Goal: Communication & Community: Answer question/provide support

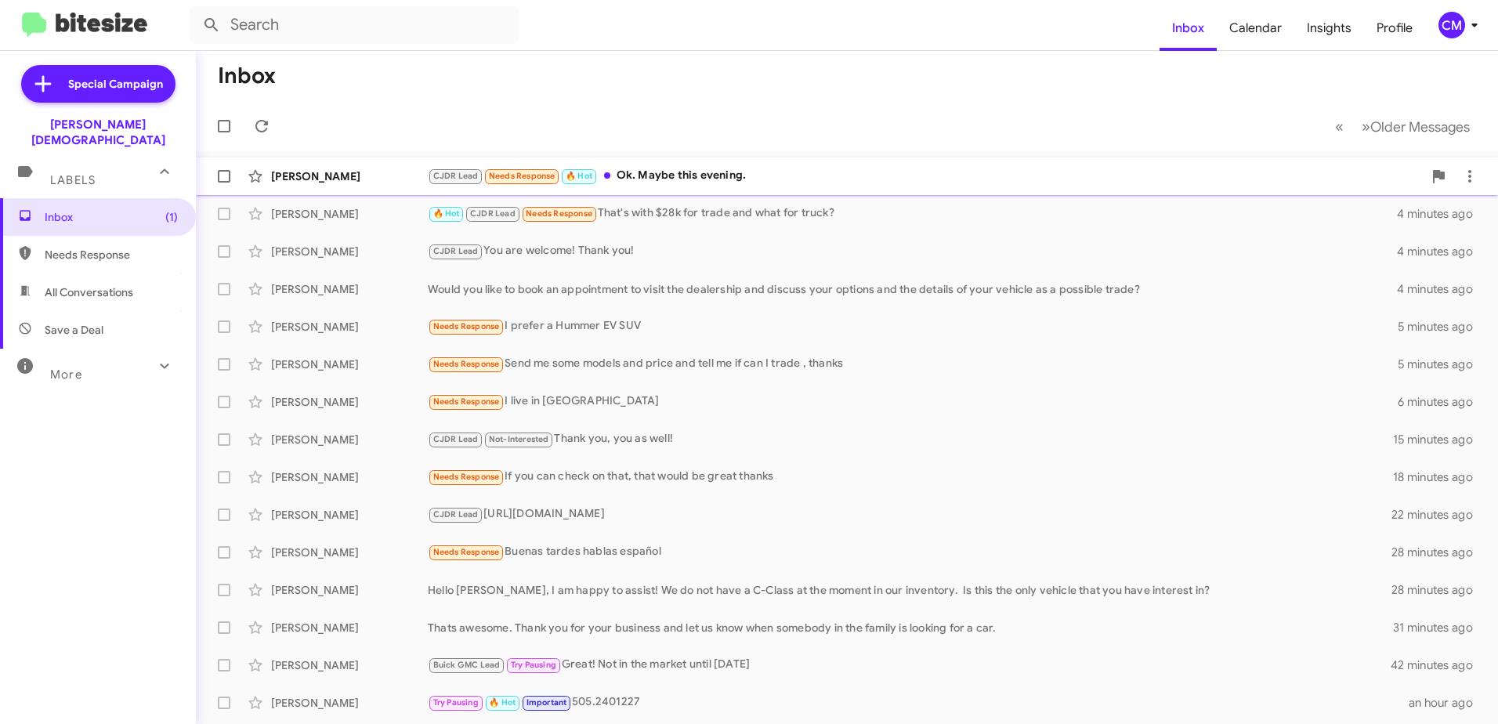
click at [871, 172] on div "CJDR Lead Needs Response 🔥 Hot Ok. Maybe this evening." at bounding box center [925, 176] width 995 height 18
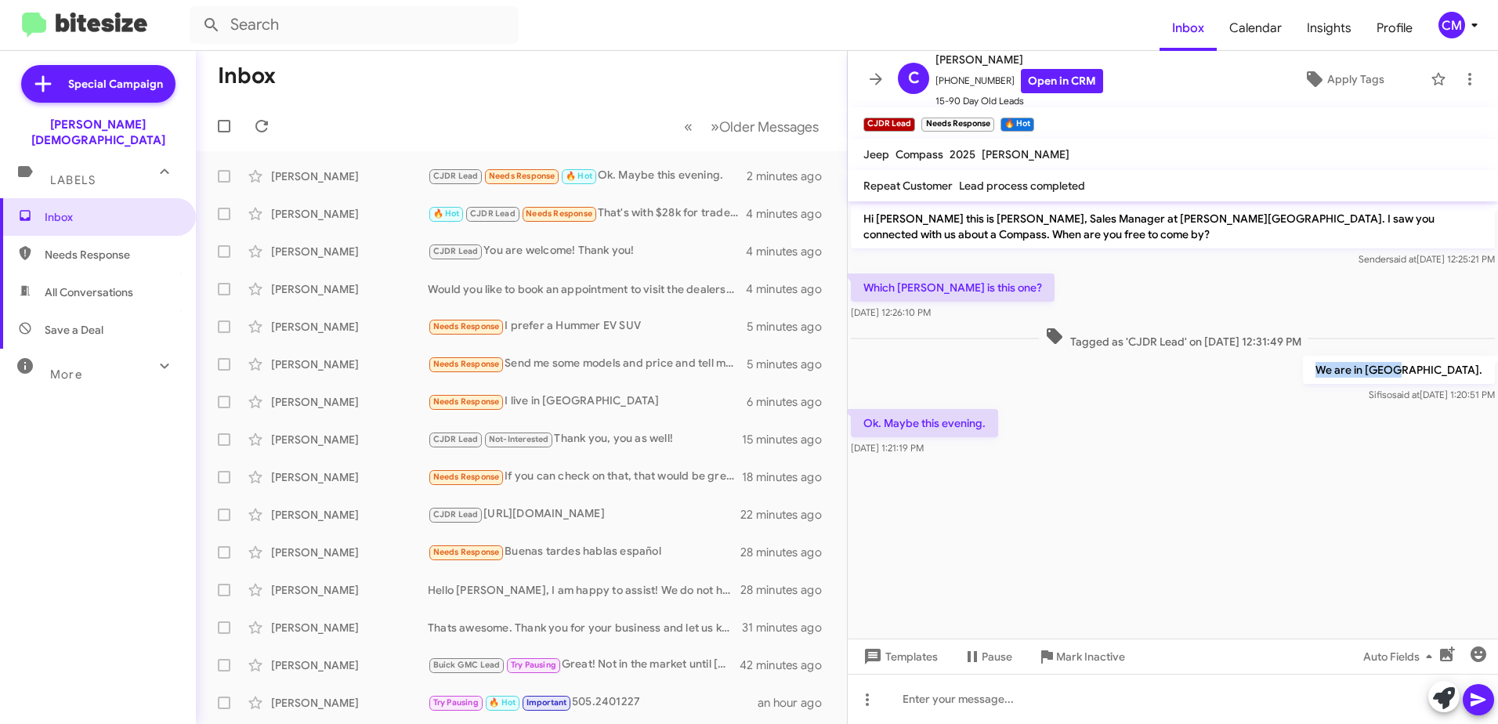
drag, startPoint x: 1351, startPoint y: 367, endPoint x: 1421, endPoint y: 379, distance: 71.5
click at [1421, 379] on p "We are in [GEOGRAPHIC_DATA]." at bounding box center [1399, 370] width 192 height 28
drag, startPoint x: 1421, startPoint y: 379, endPoint x: 1309, endPoint y: 368, distance: 112.6
click at [1311, 373] on div "We are in Lutz. Sifiso said at Sep 26, 2025, 1:20:51 PM" at bounding box center [1173, 379] width 650 height 53
drag, startPoint x: 1349, startPoint y: 368, endPoint x: 1366, endPoint y: 374, distance: 17.3
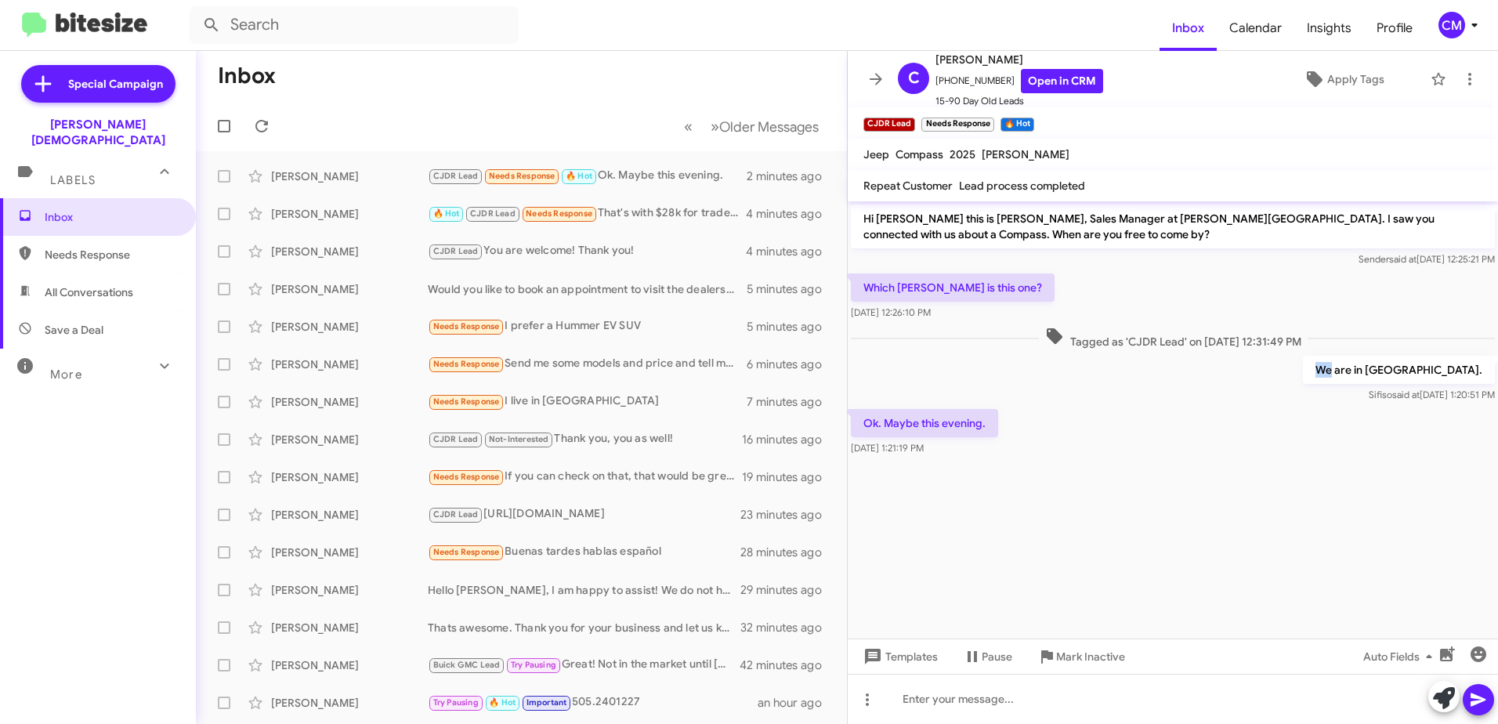
click at [1366, 374] on p "We are in [GEOGRAPHIC_DATA]." at bounding box center [1399, 370] width 192 height 28
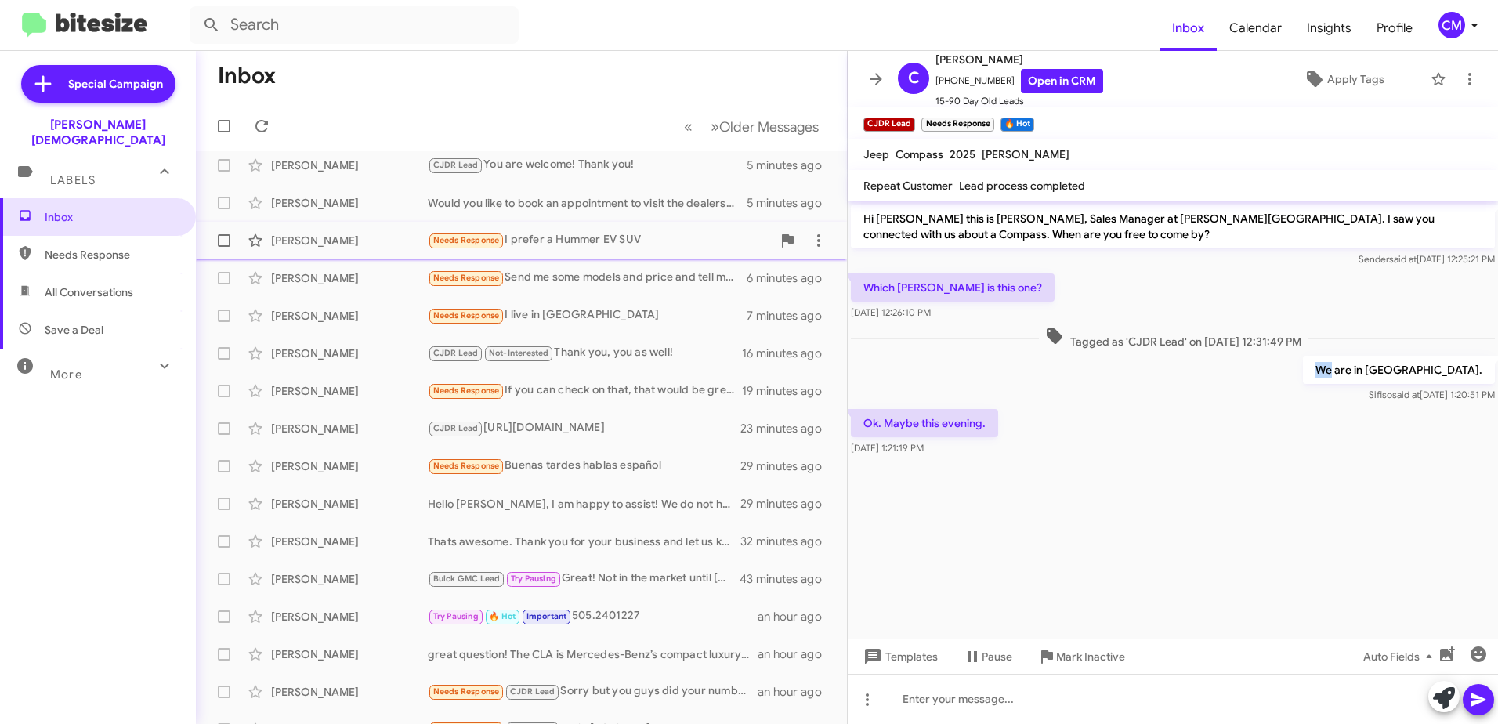
scroll to position [186, 0]
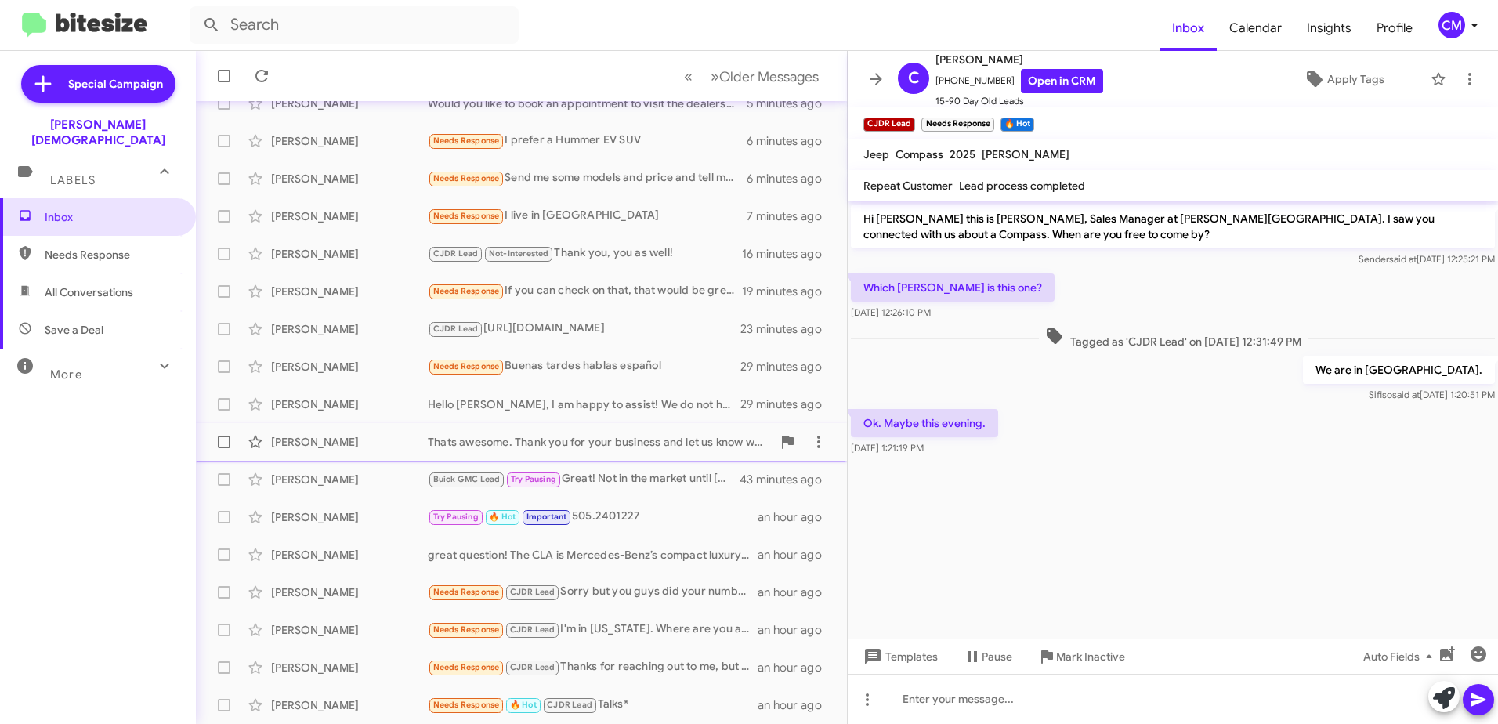
click at [617, 440] on div "Thats awesome. Thank you for your business and let us know when somebody in the…" at bounding box center [600, 442] width 344 height 16
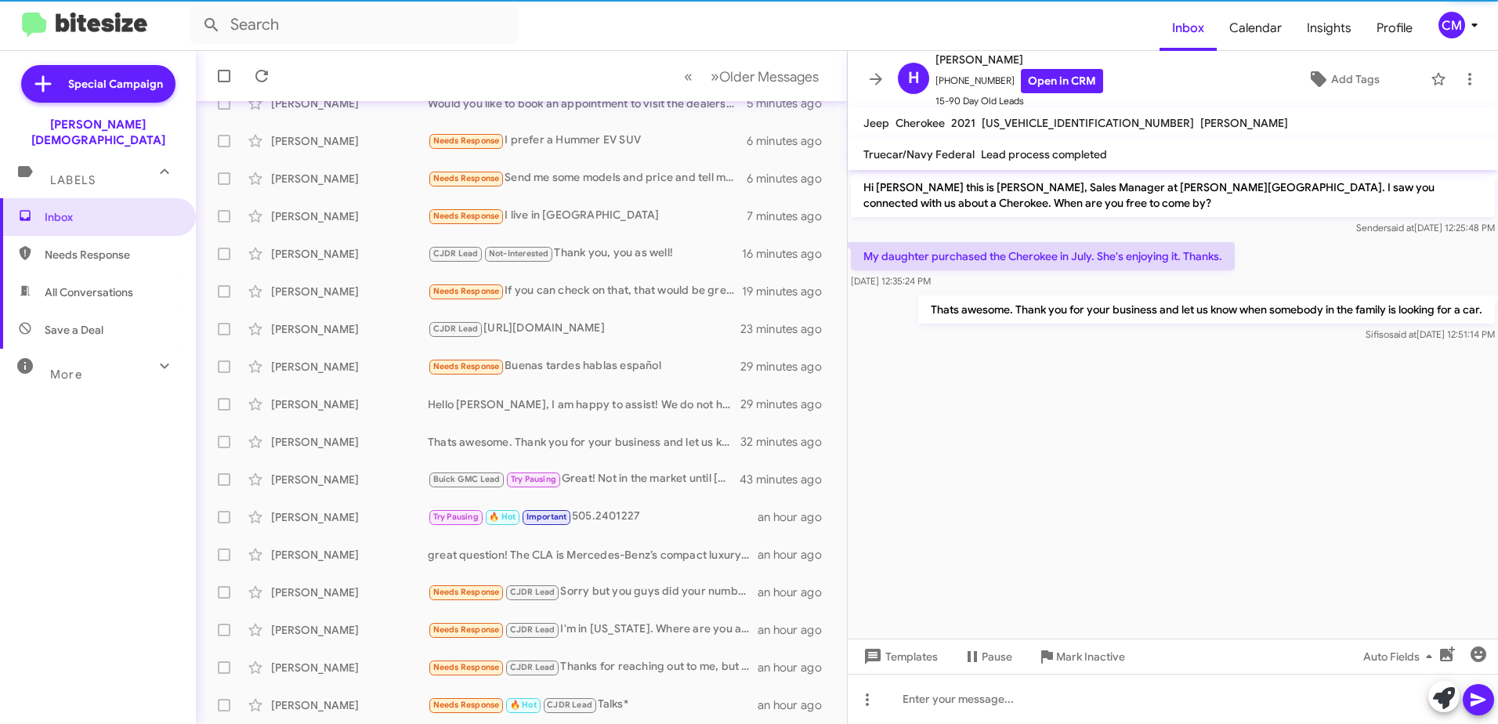
click at [107, 247] on span "Needs Response" at bounding box center [111, 255] width 133 height 16
type input "in:needs-response"
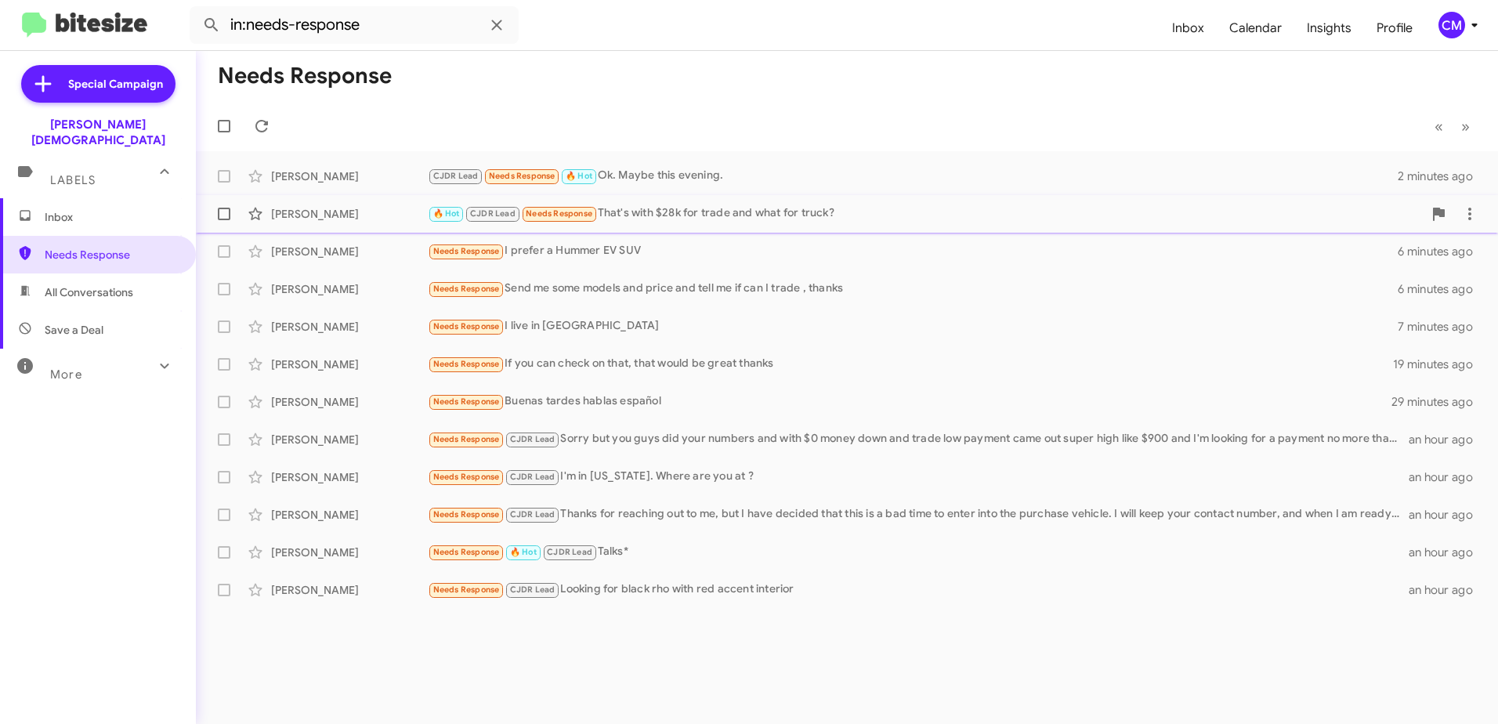
click at [757, 218] on div "🔥 Hot CJDR Lead Needs Response That's with $28k for trade and what for truck?" at bounding box center [925, 213] width 995 height 18
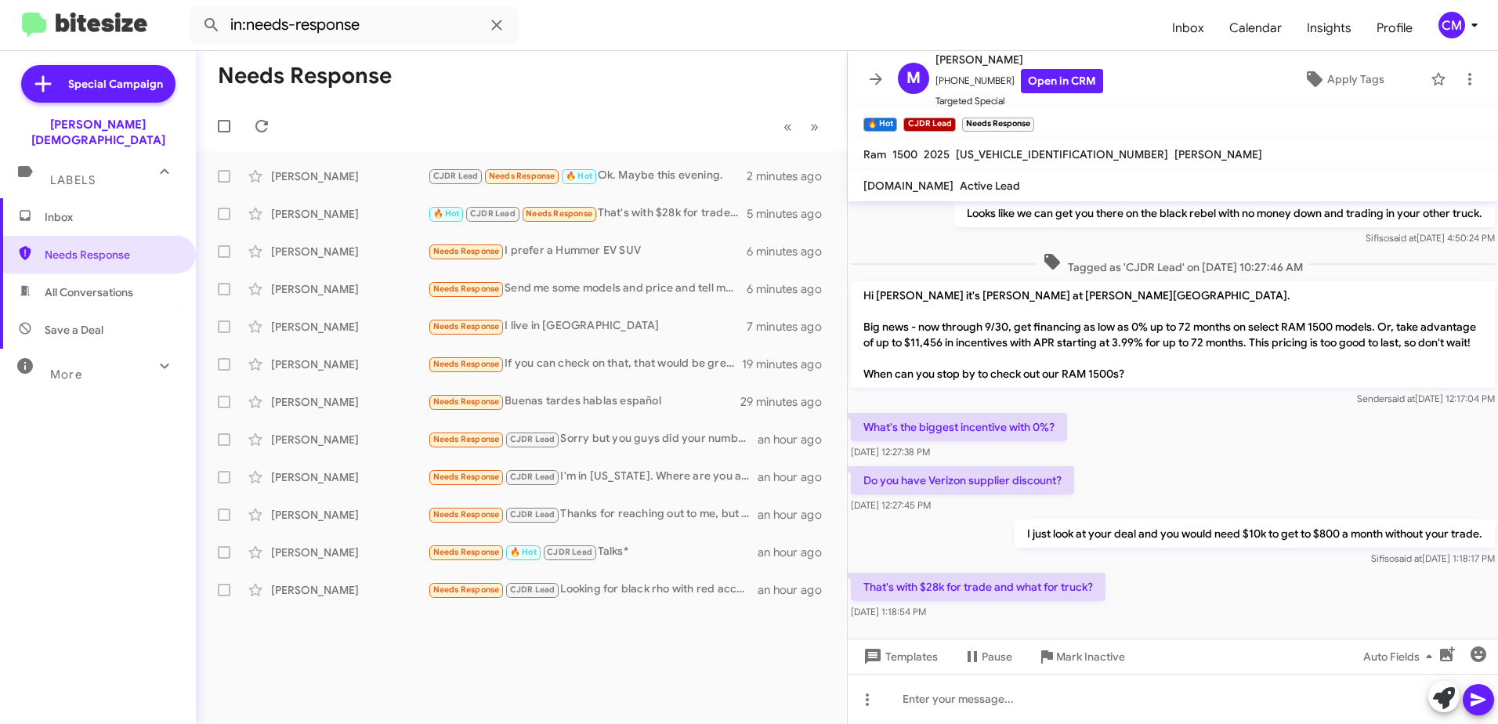
scroll to position [805, 0]
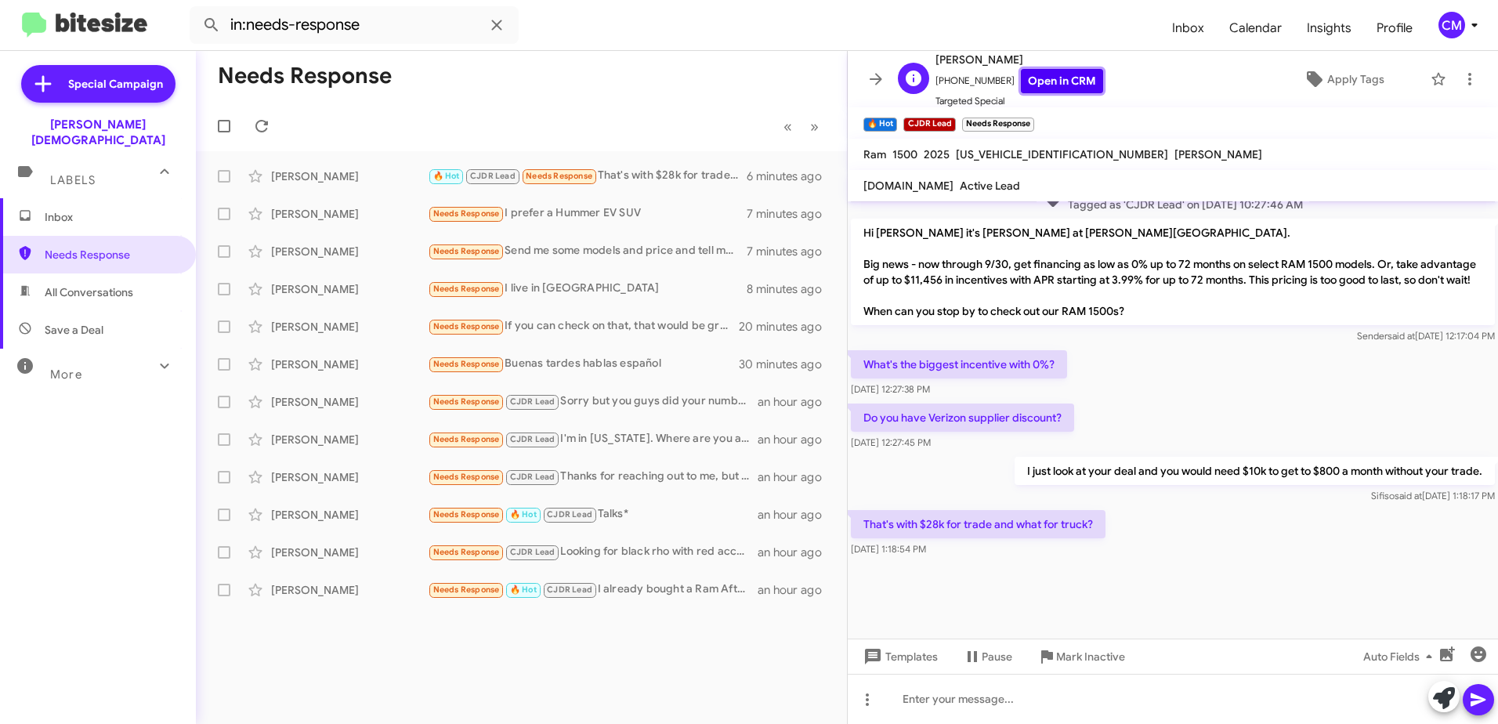
click at [1050, 74] on link "Open in CRM" at bounding box center [1062, 81] width 82 height 24
click at [1043, 71] on link "Open in CRM" at bounding box center [1062, 81] width 82 height 24
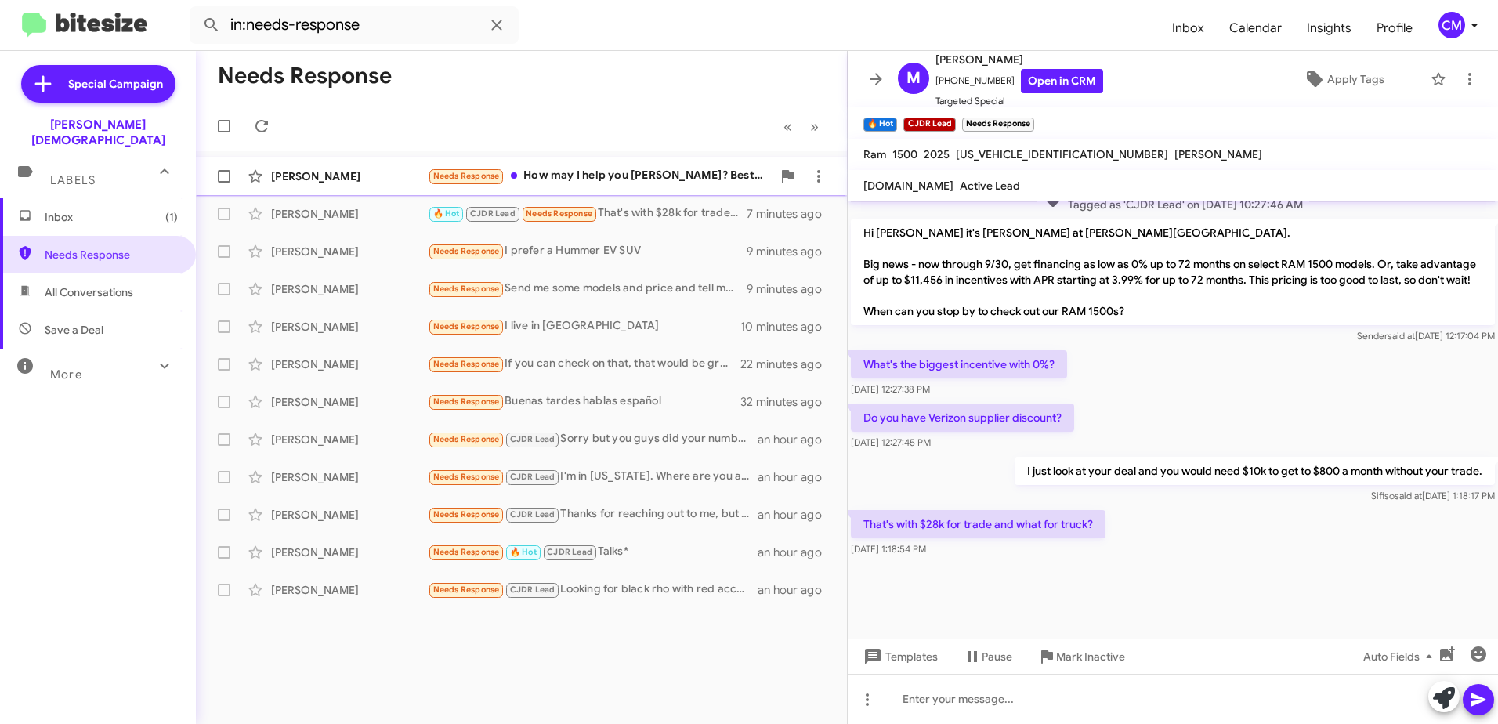
click at [584, 180] on div "Needs Response How may I help you Miss white? Best to my knowledge, you don't c…" at bounding box center [600, 176] width 344 height 18
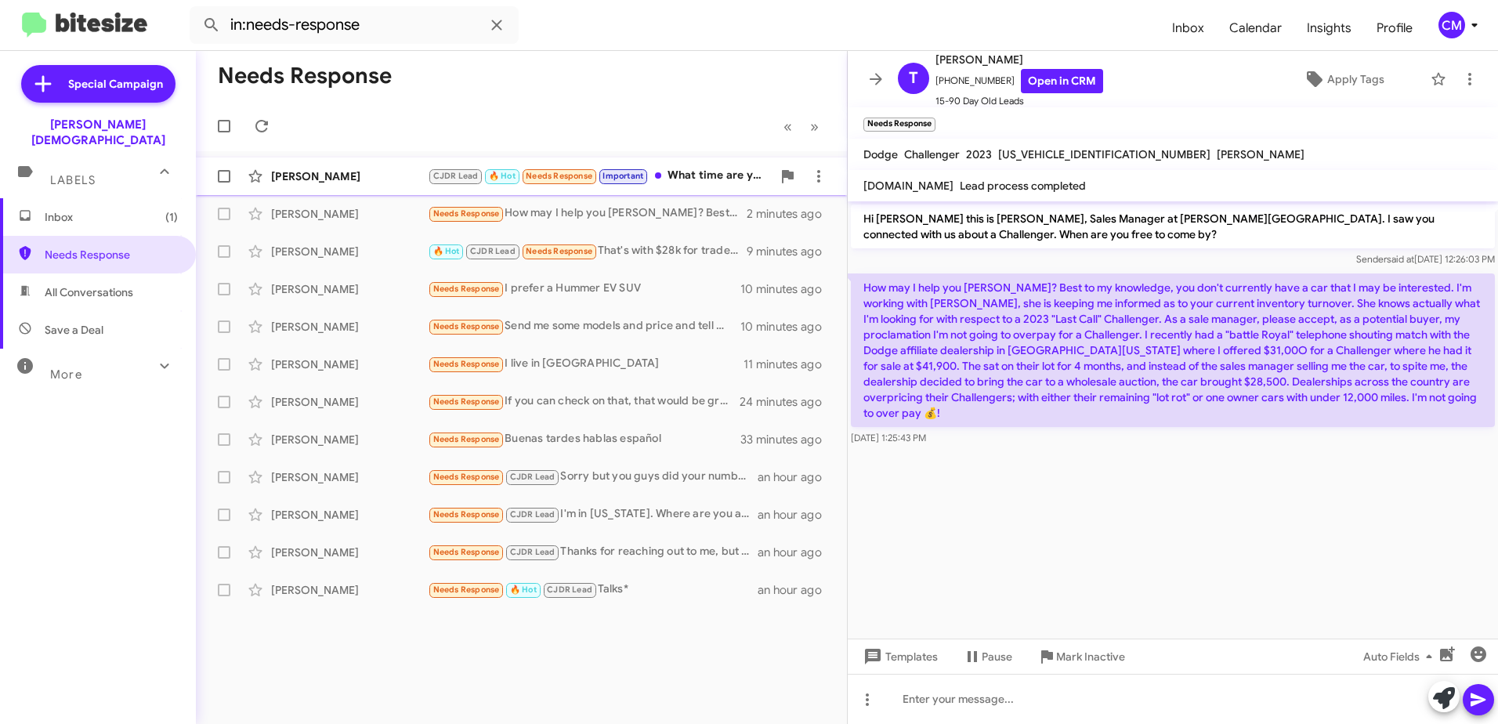
click at [695, 172] on div "CJDR Lead 🔥 Hot Needs Response Important What time are you opened until" at bounding box center [600, 176] width 344 height 18
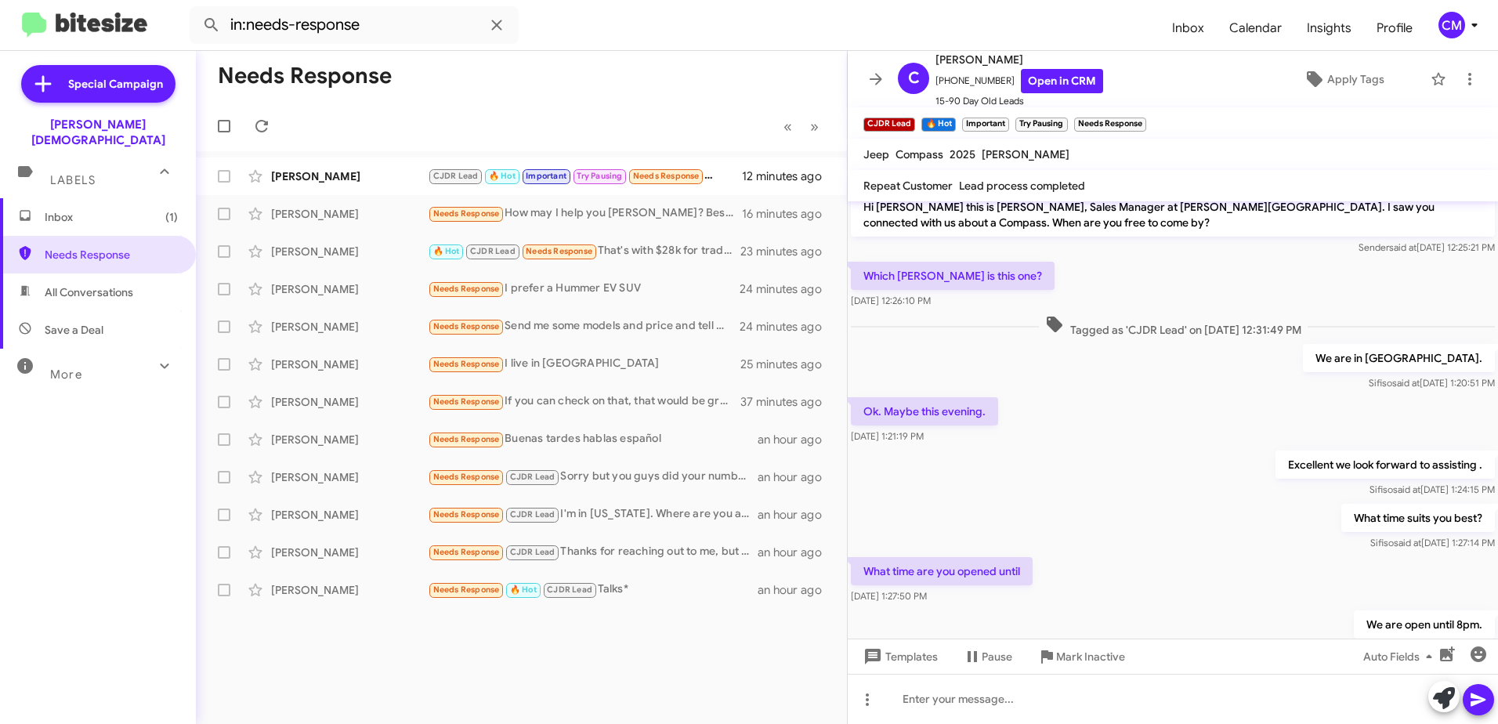
scroll to position [126, 0]
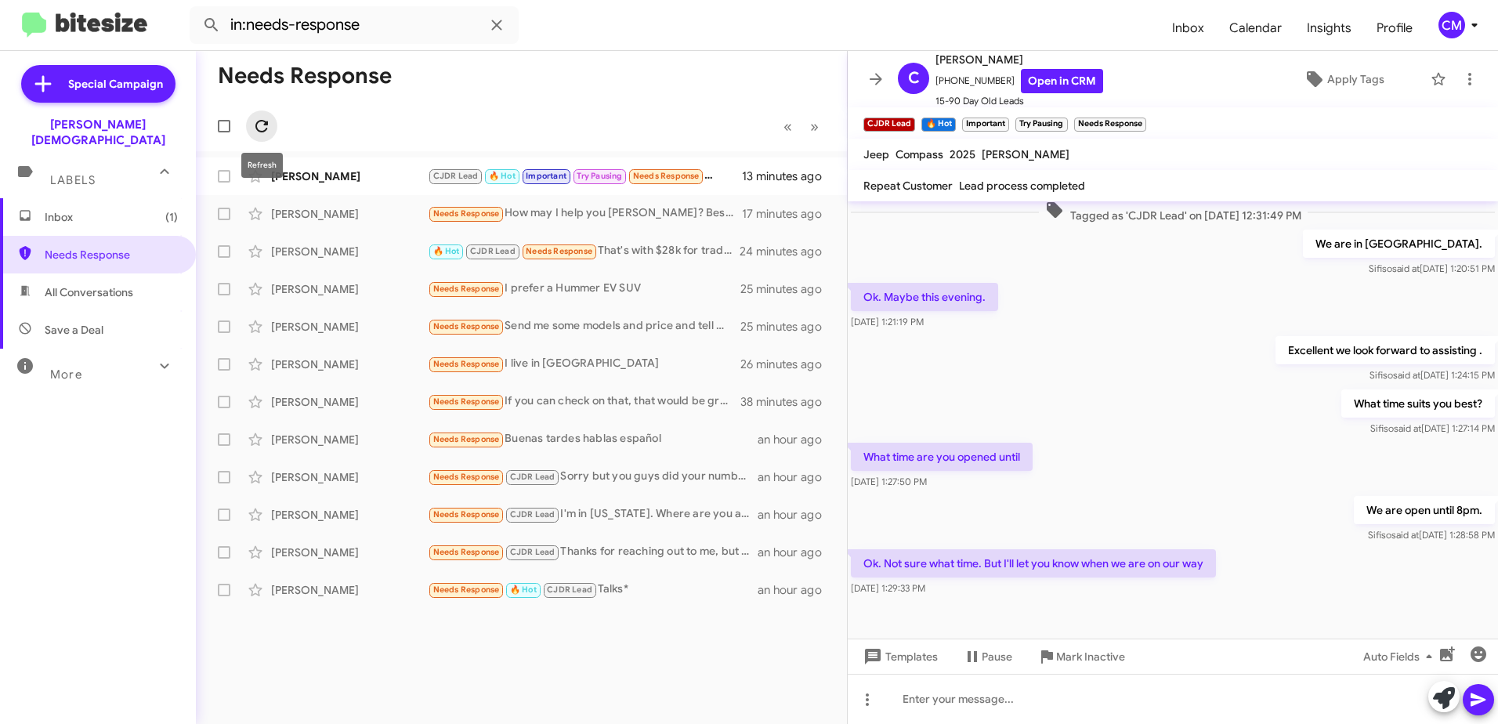
click at [270, 126] on icon at bounding box center [261, 126] width 19 height 19
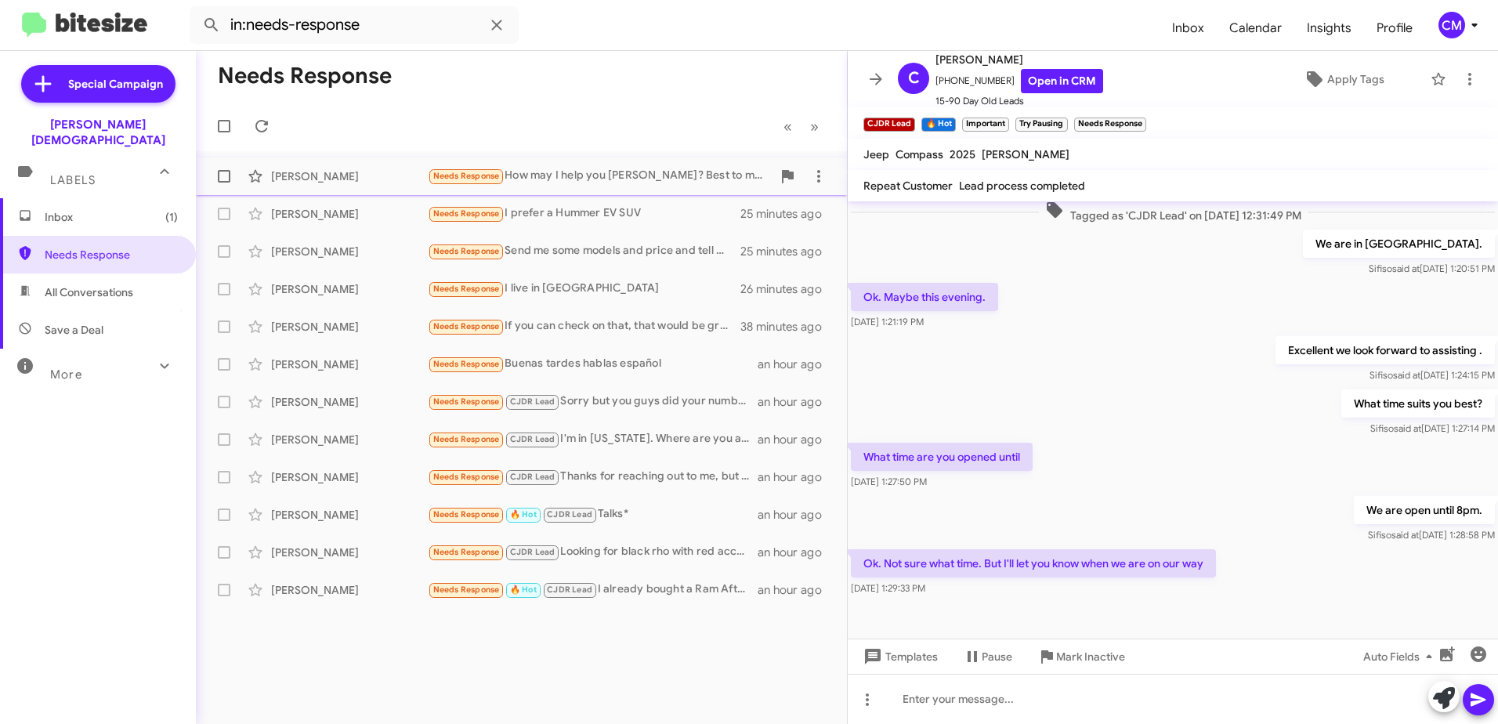
click at [671, 178] on div "Needs Response How may I help you Miss white? Best to my knowledge, you don't c…" at bounding box center [600, 176] width 344 height 18
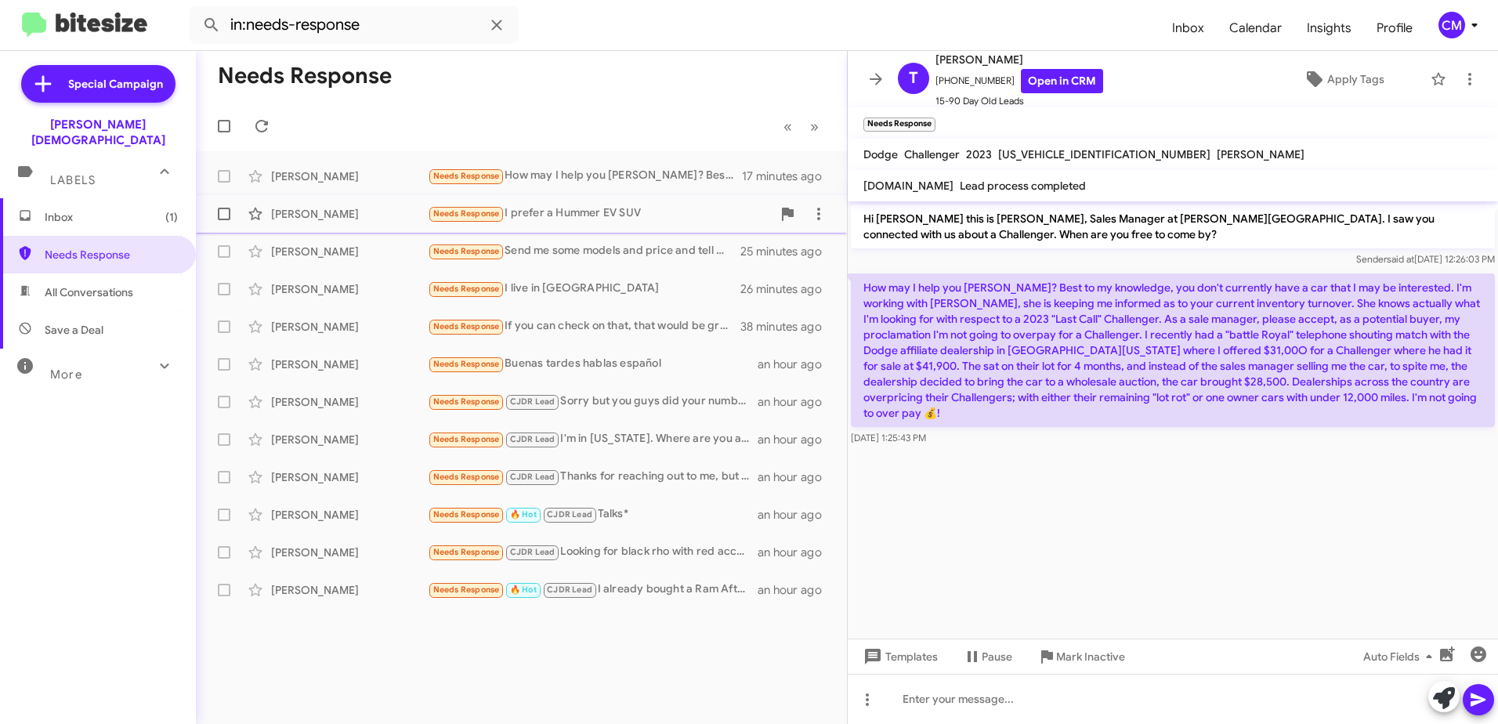
click at [671, 209] on div "Needs Response I prefer a Hummer EV SUV" at bounding box center [600, 213] width 344 height 18
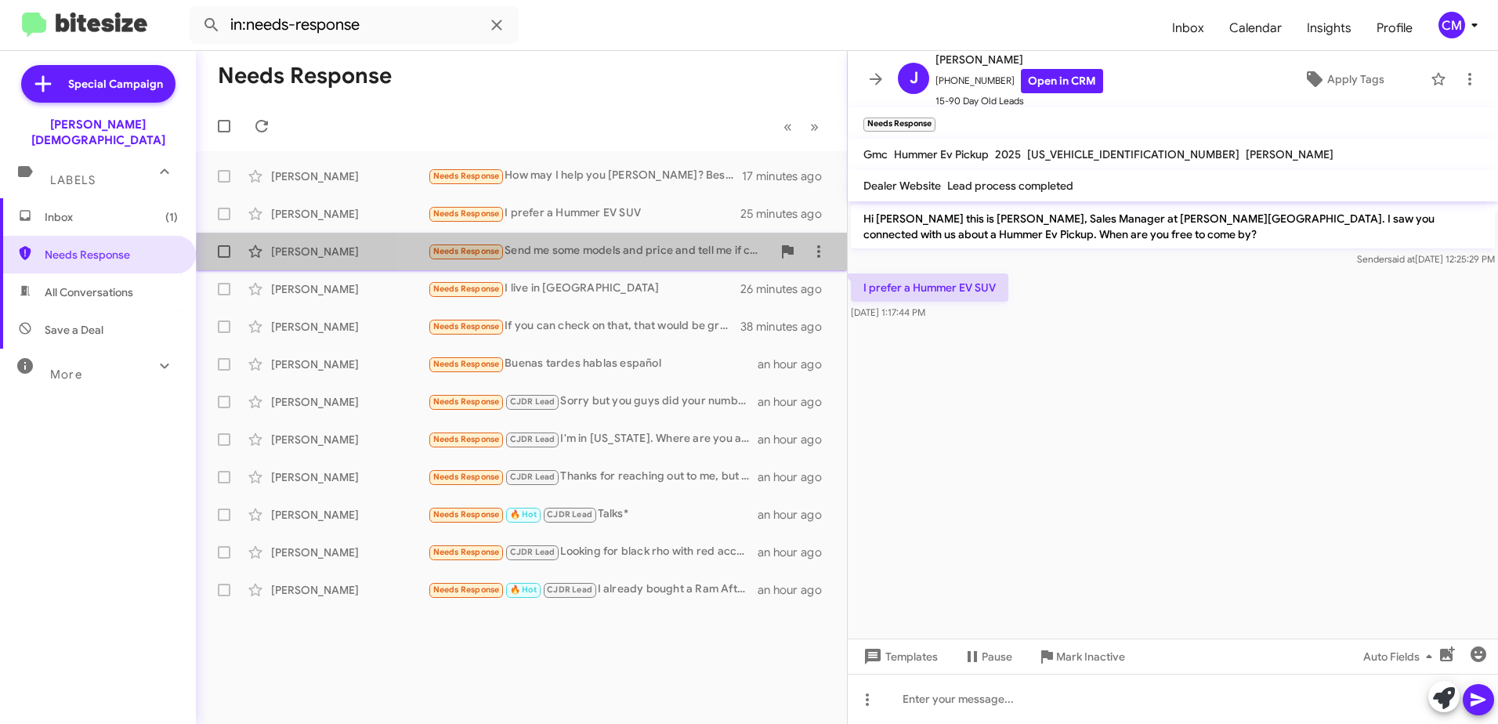
click at [675, 252] on div "Needs Response Send me some models and price and tell me if can I trade , thanks" at bounding box center [600, 251] width 344 height 18
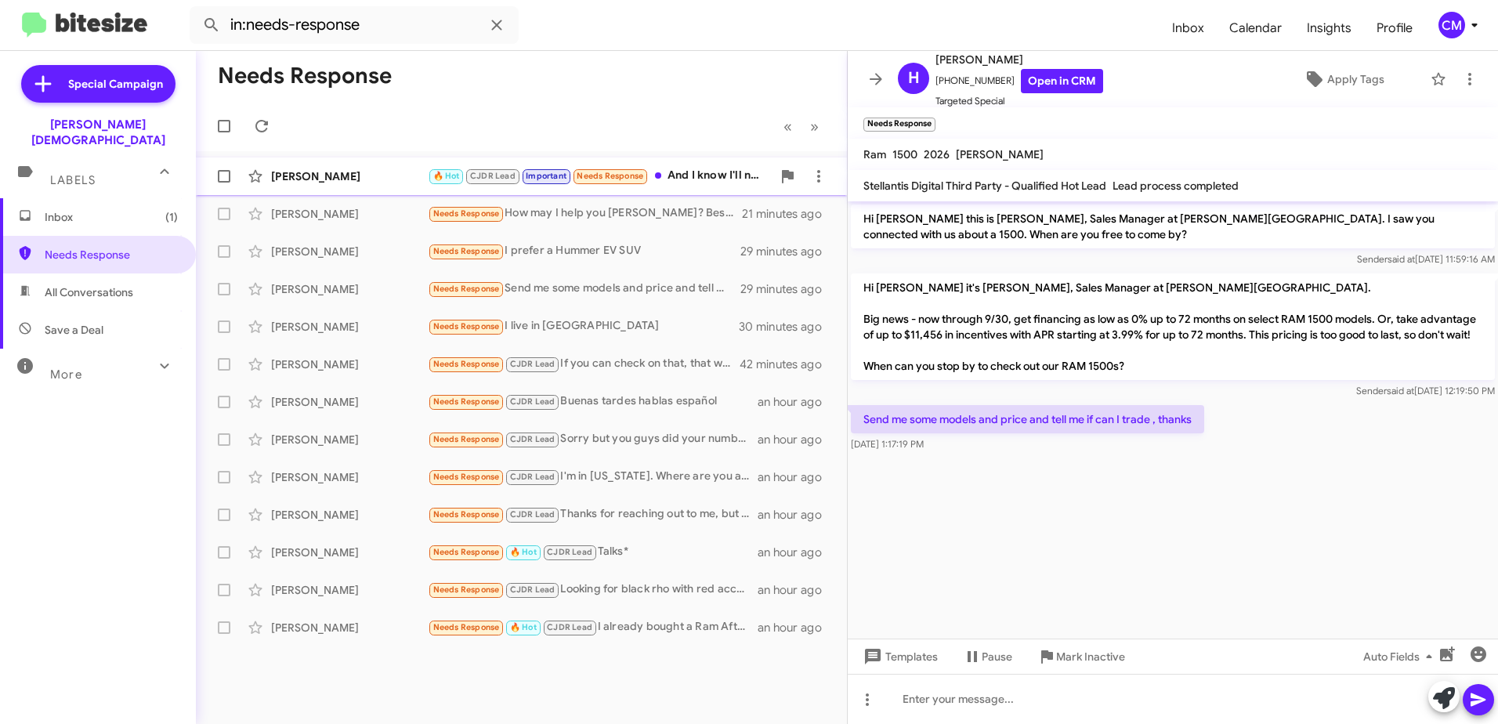
click at [682, 174] on div "🔥 Hot CJDR Lead Important Needs Response And I know I'll need warranty too" at bounding box center [600, 176] width 344 height 18
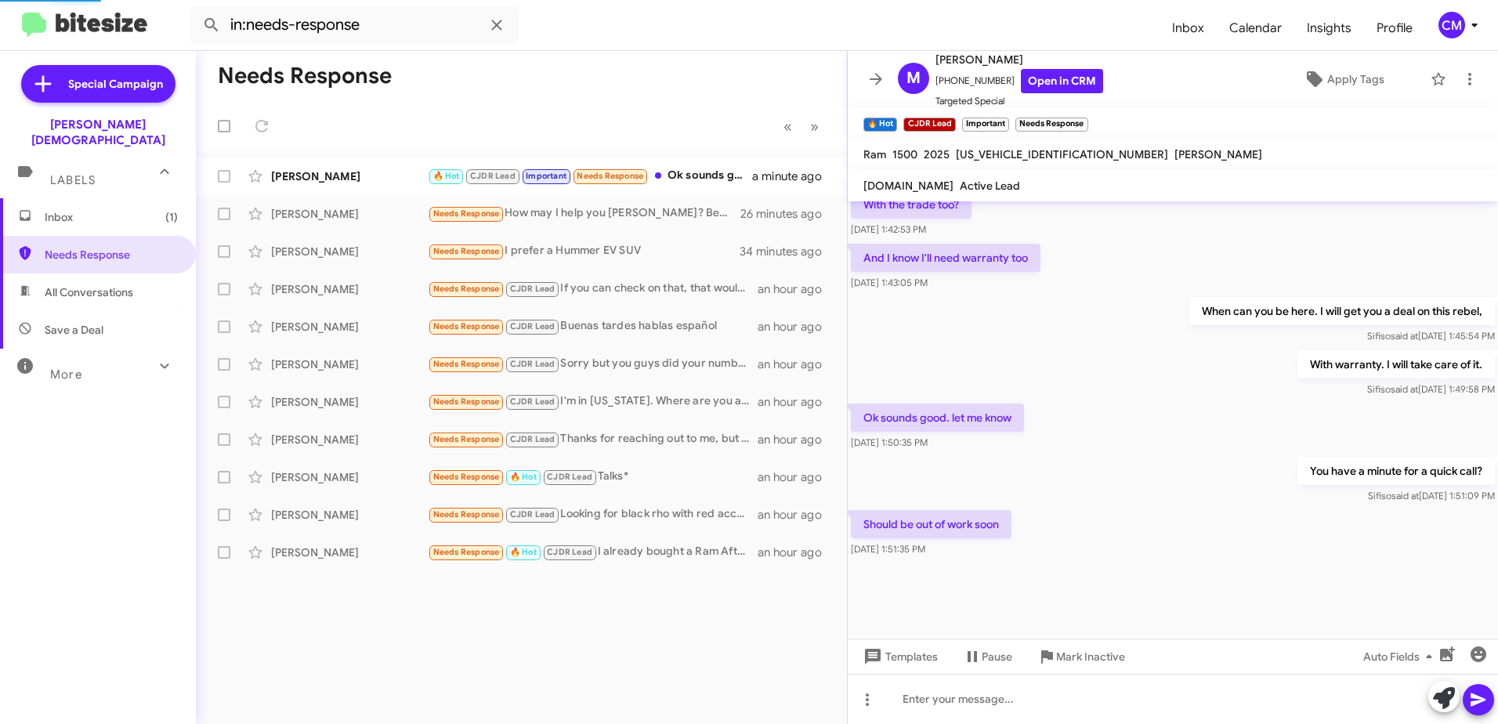
scroll to position [808, 0]
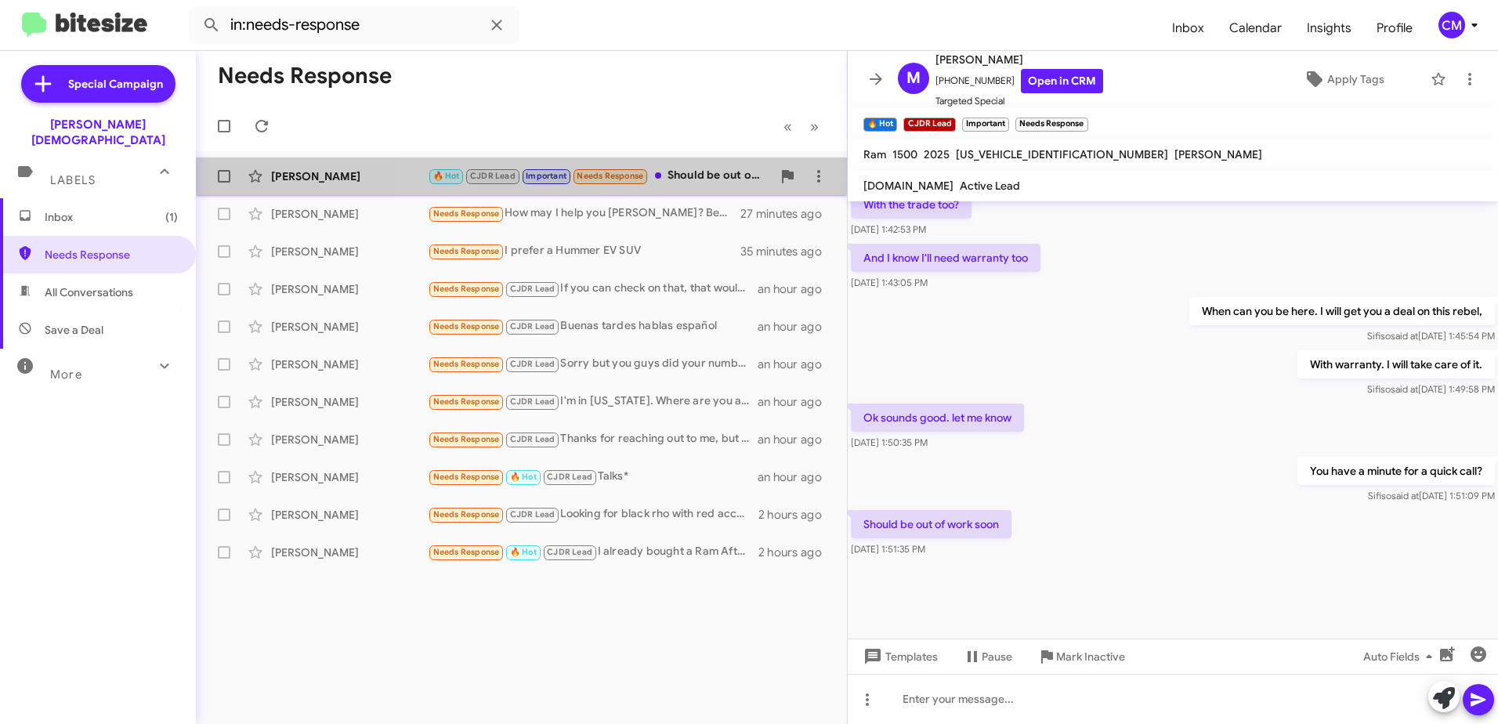
click at [707, 172] on div "🔥 Hot CJDR Lead Important Needs Response Should be out of work soon" at bounding box center [600, 176] width 344 height 18
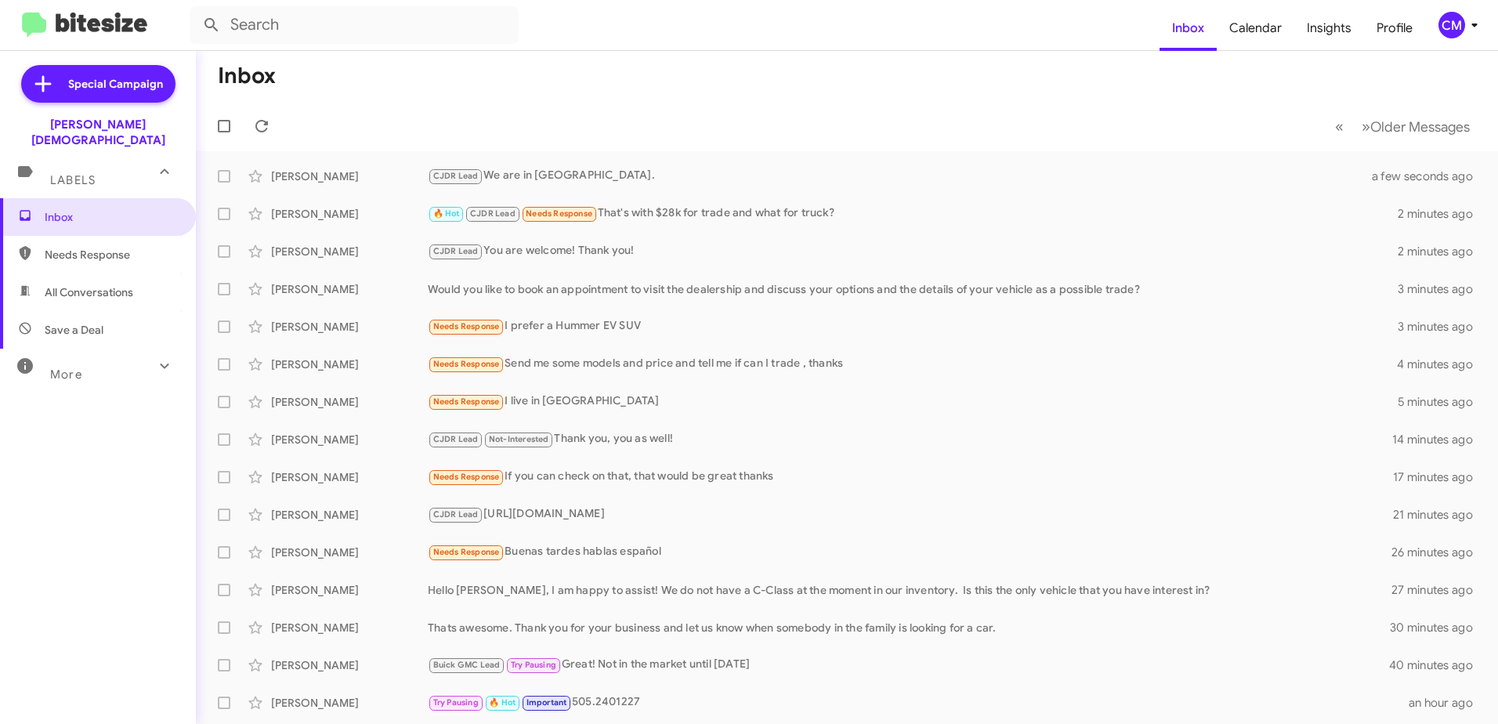
click at [89, 364] on div "More" at bounding box center [82, 367] width 139 height 29
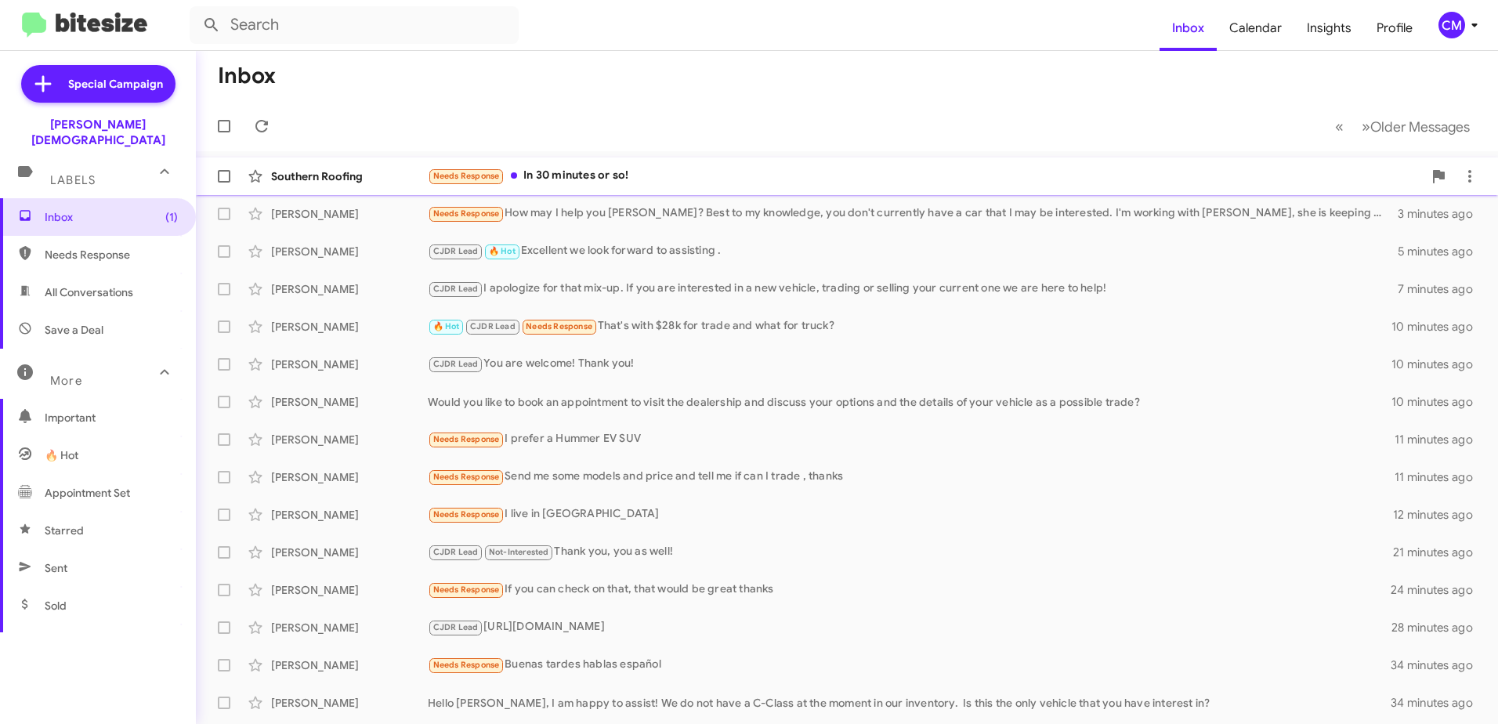
click at [594, 176] on div "Needs Response In 30 minutes or so!" at bounding box center [925, 176] width 995 height 18
